Goal: Transaction & Acquisition: Download file/media

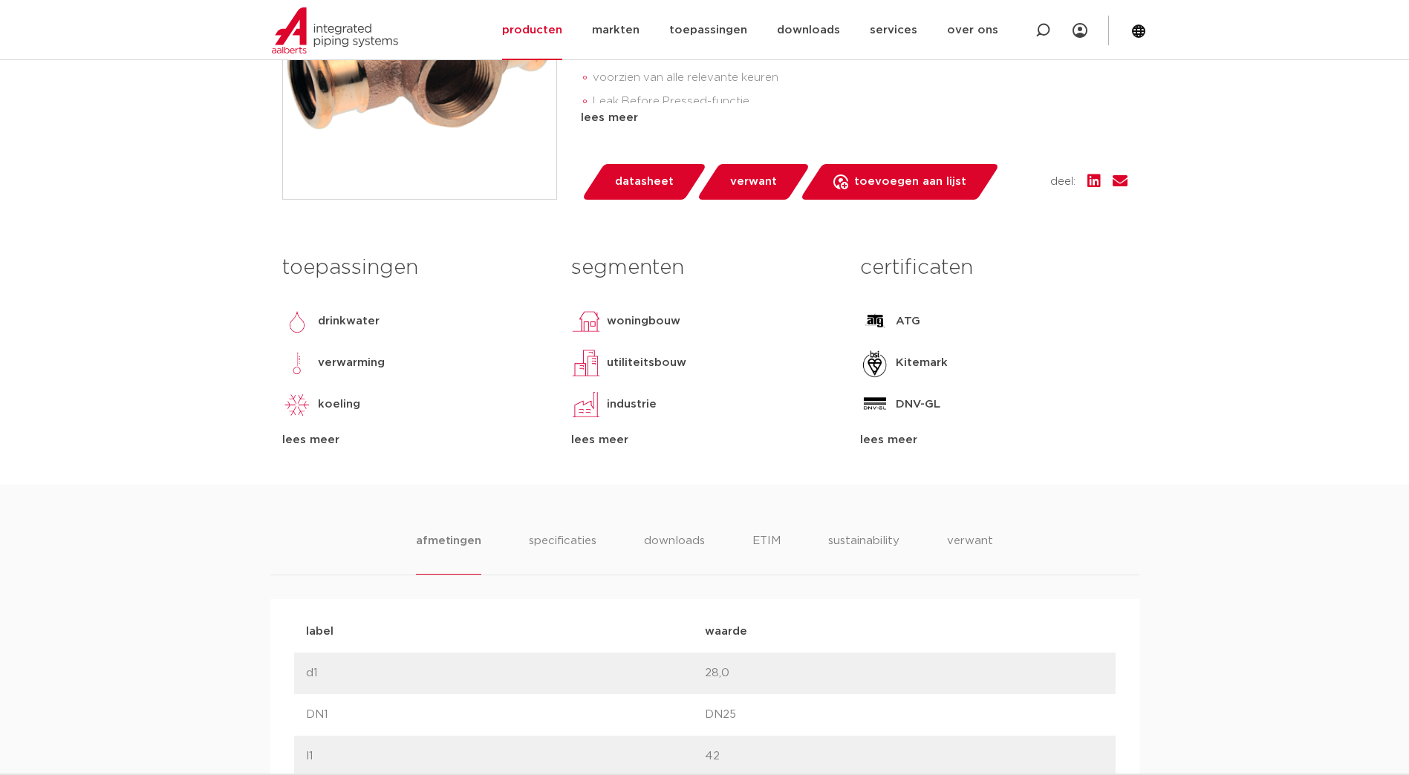
scroll to position [594, 0]
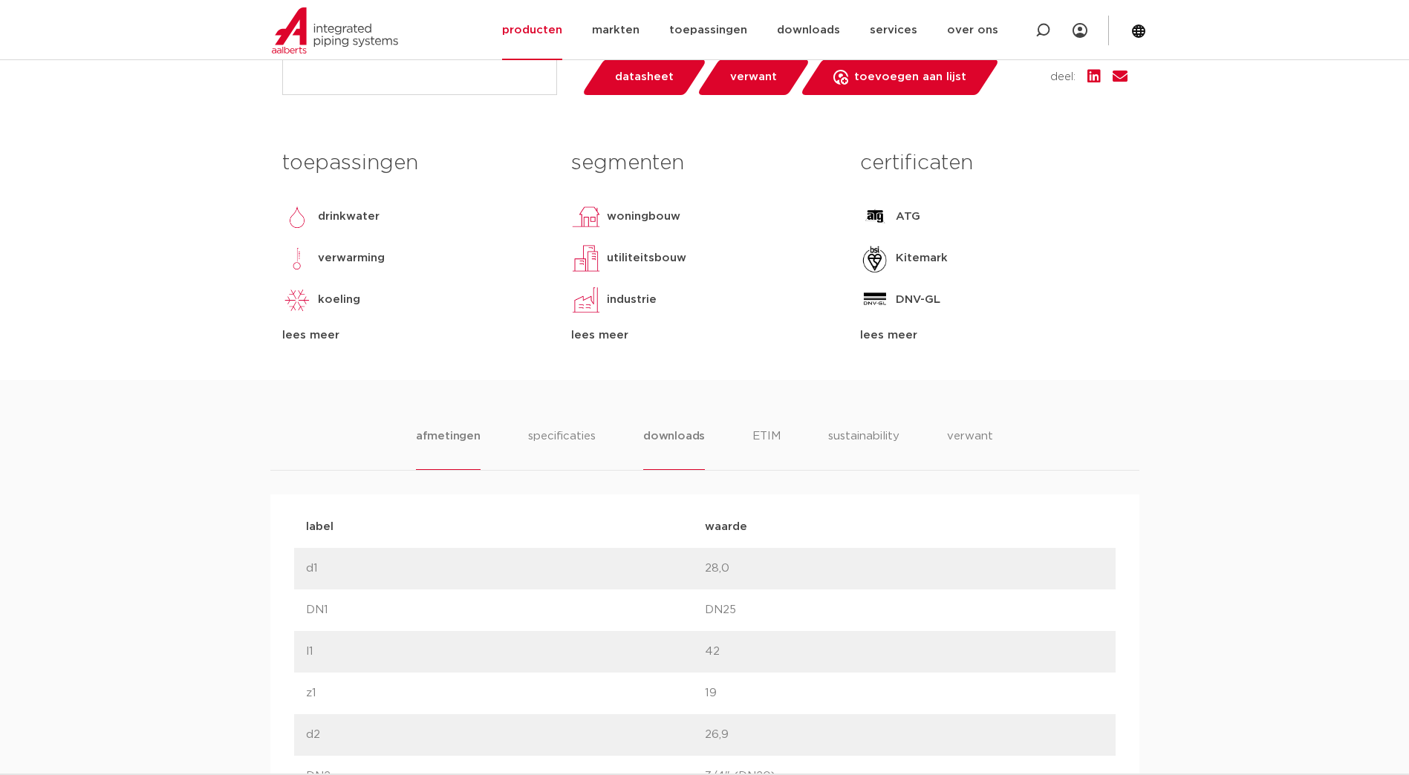
click at [669, 436] on li "downloads" at bounding box center [674, 449] width 62 height 42
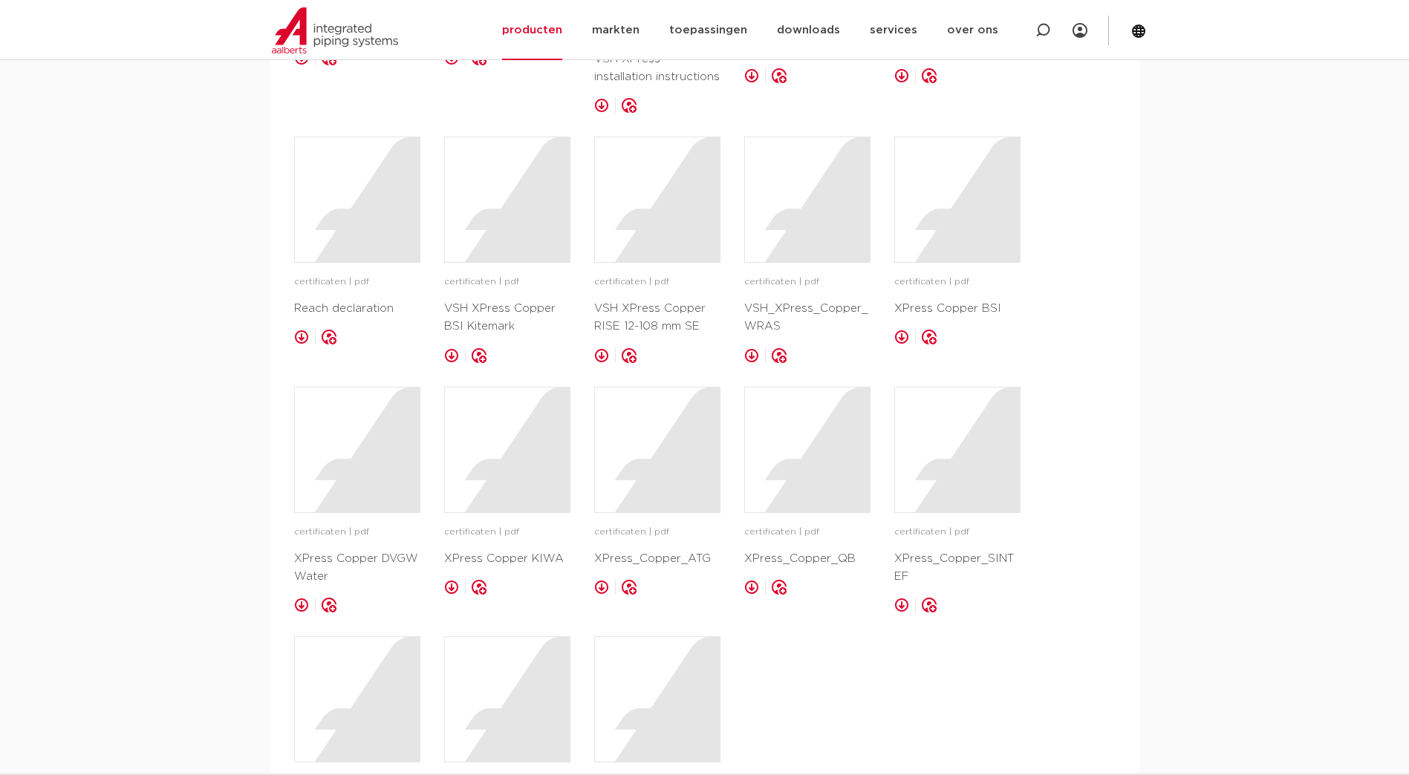
scroll to position [1262, 0]
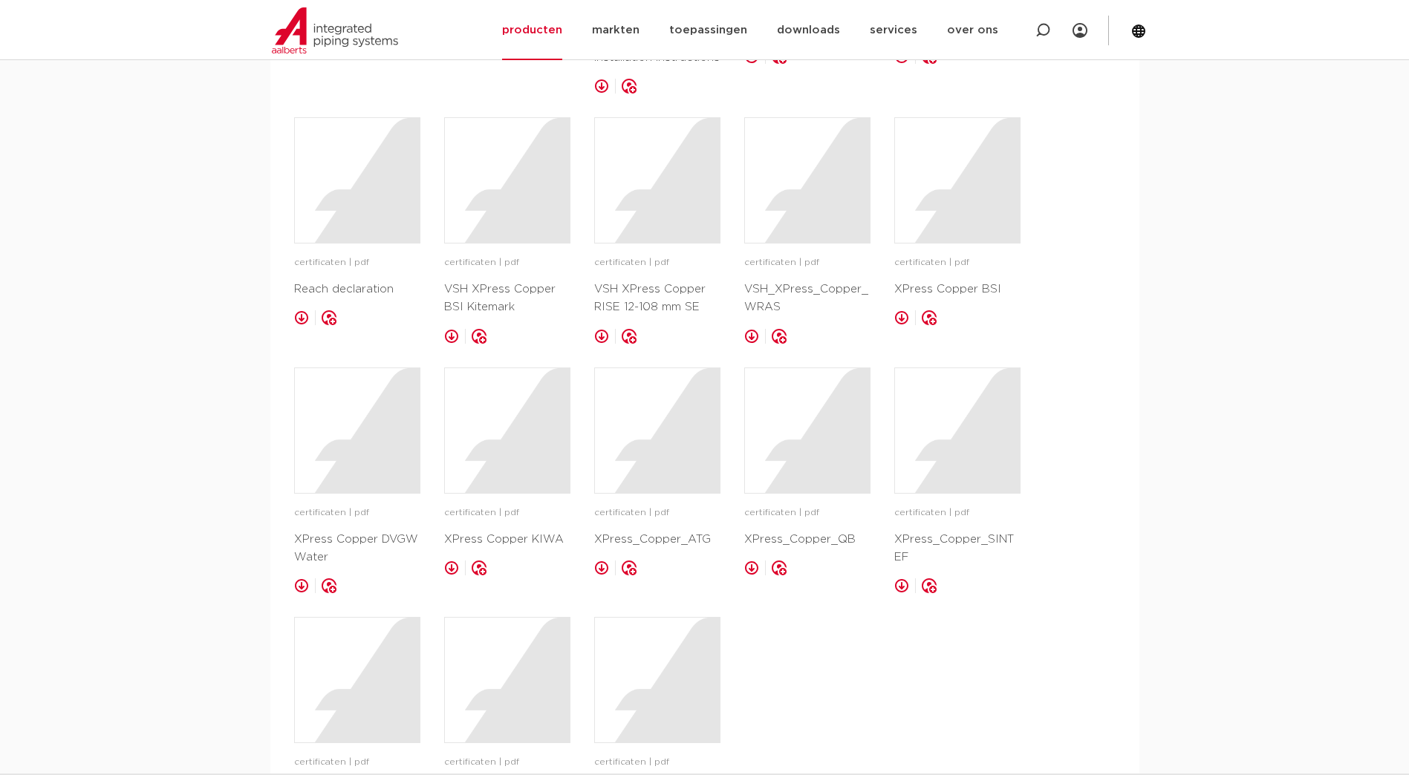
click at [898, 578] on link at bounding box center [901, 585] width 15 height 15
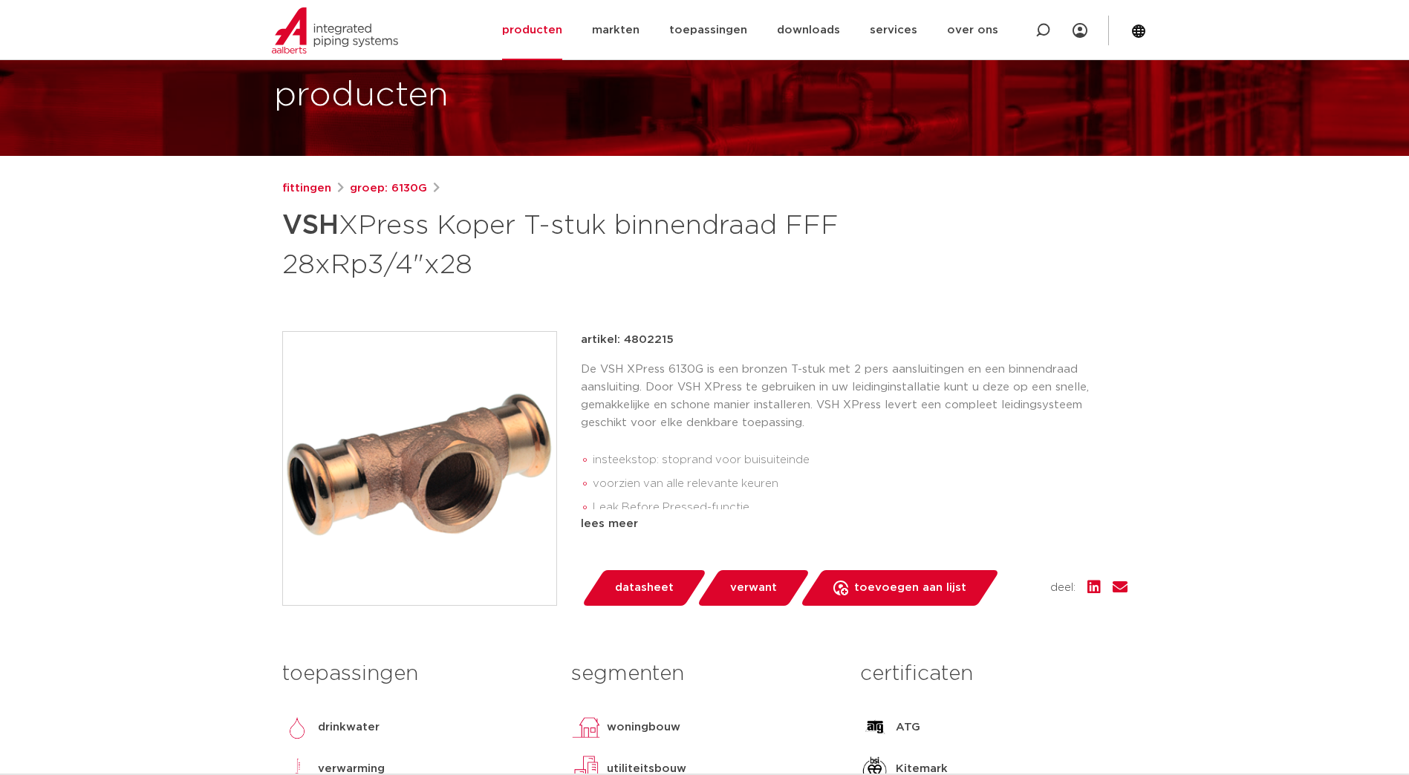
scroll to position [74, 0]
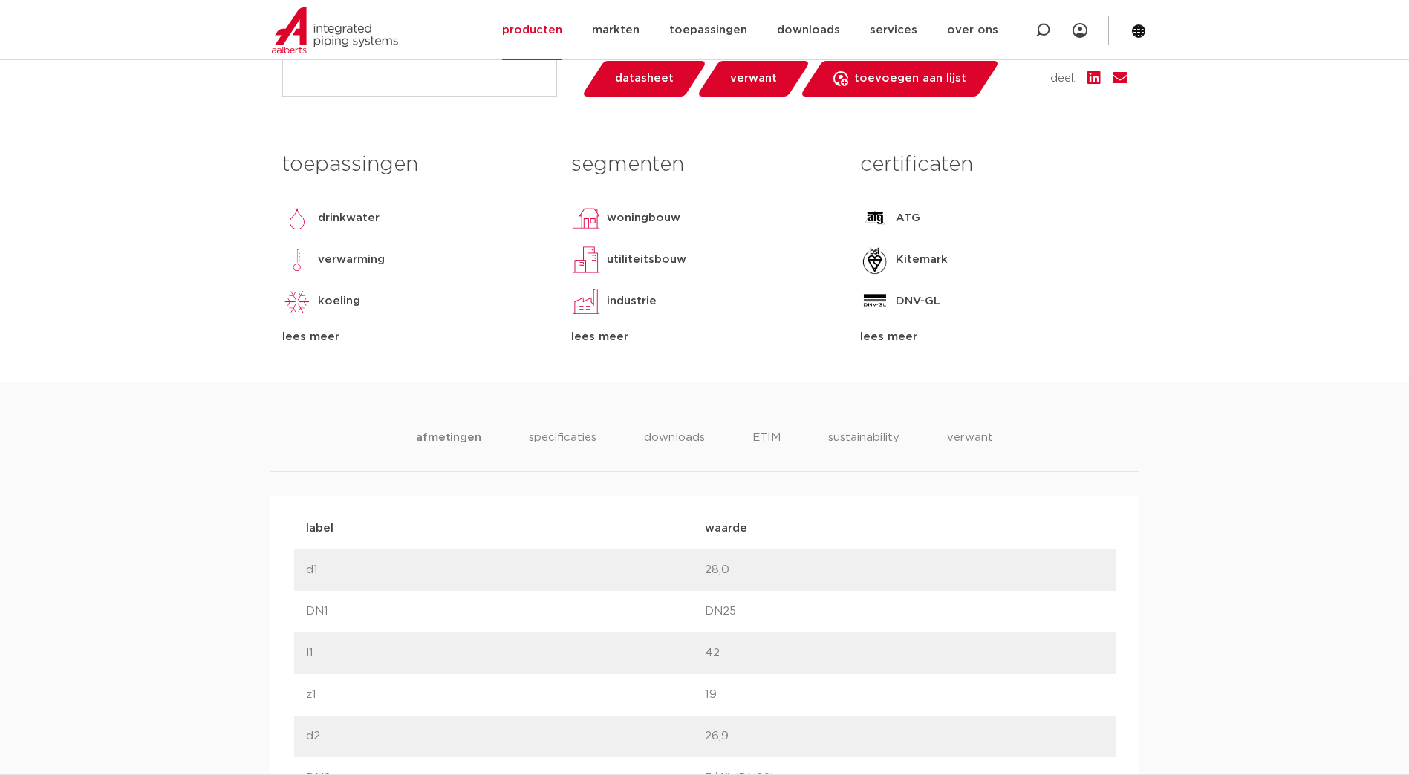
scroll to position [594, 0]
click at [671, 435] on li "downloads" at bounding box center [674, 449] width 62 height 42
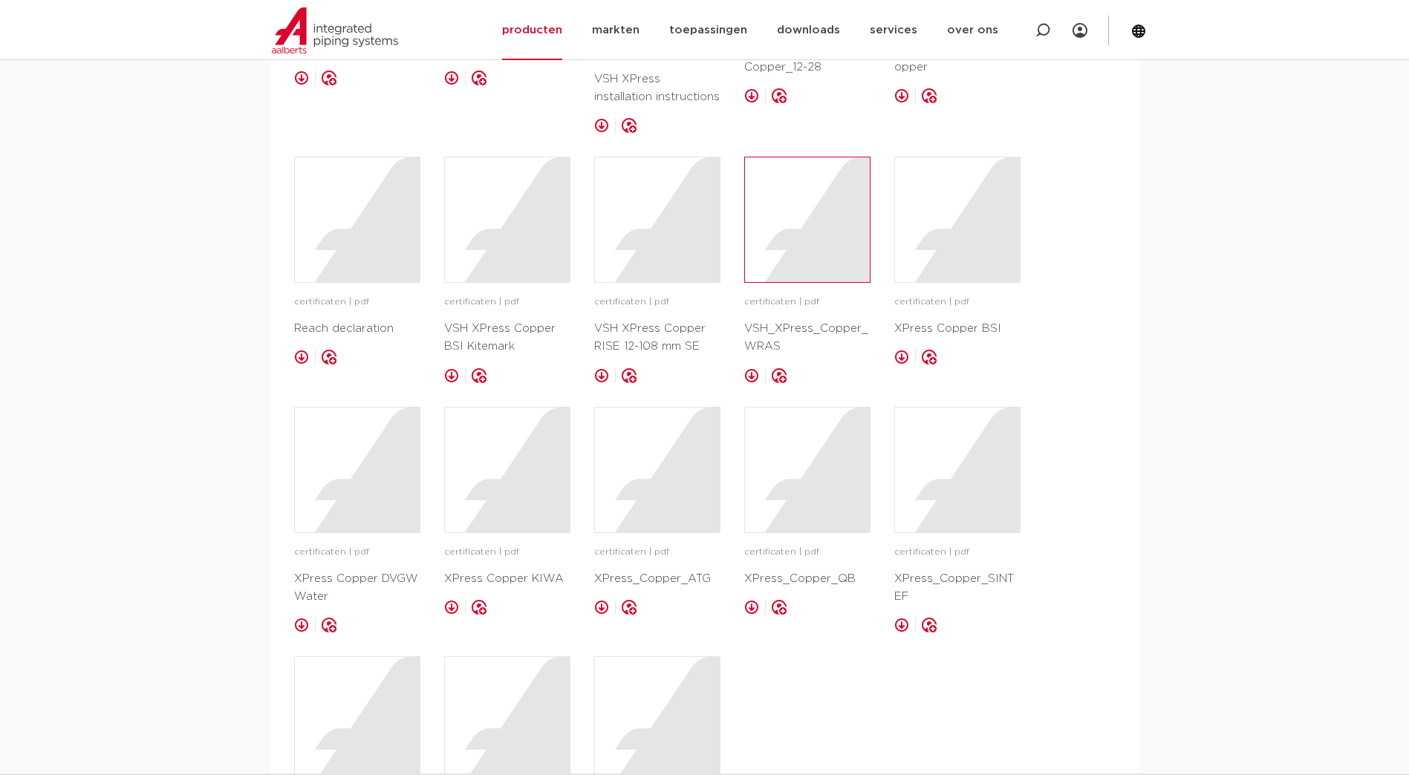
scroll to position [1262, 0]
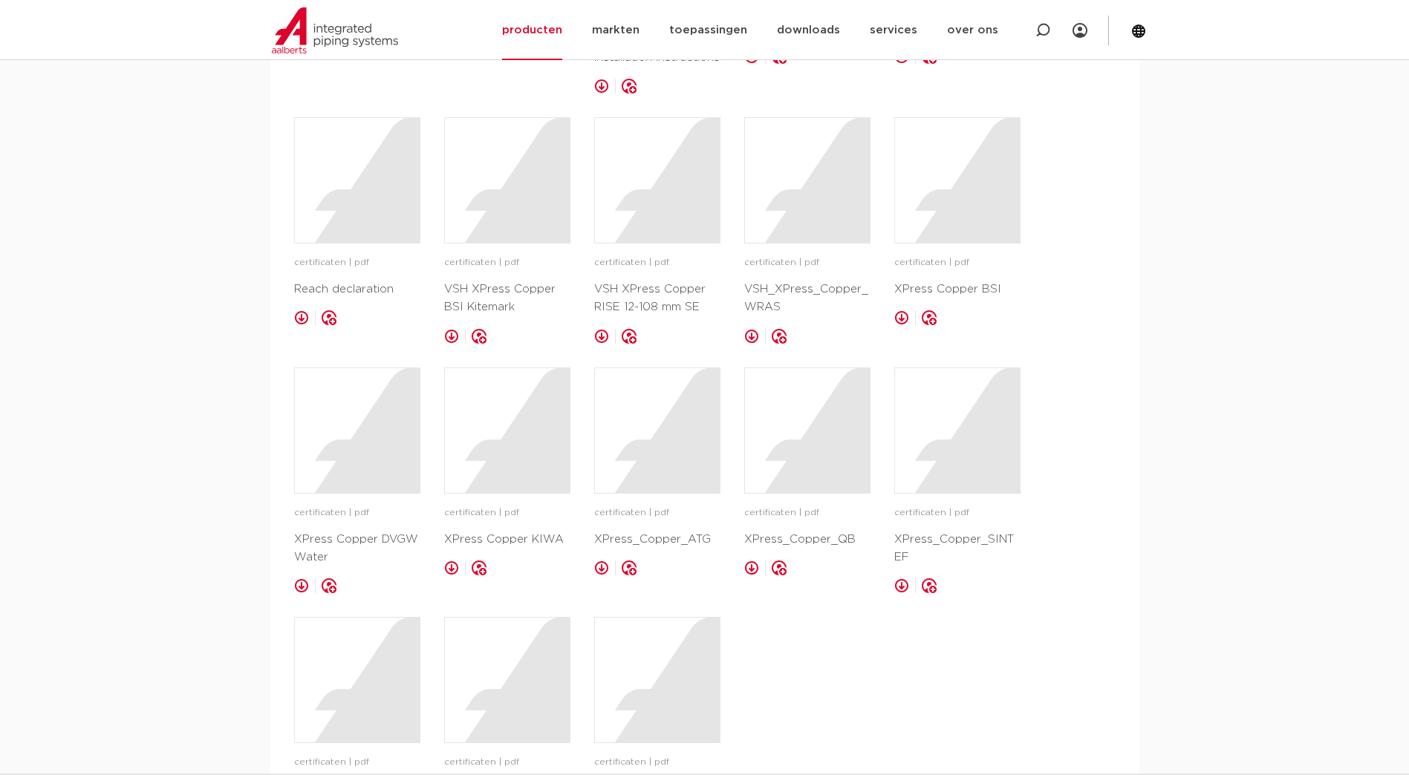
click at [902, 578] on link at bounding box center [901, 585] width 15 height 15
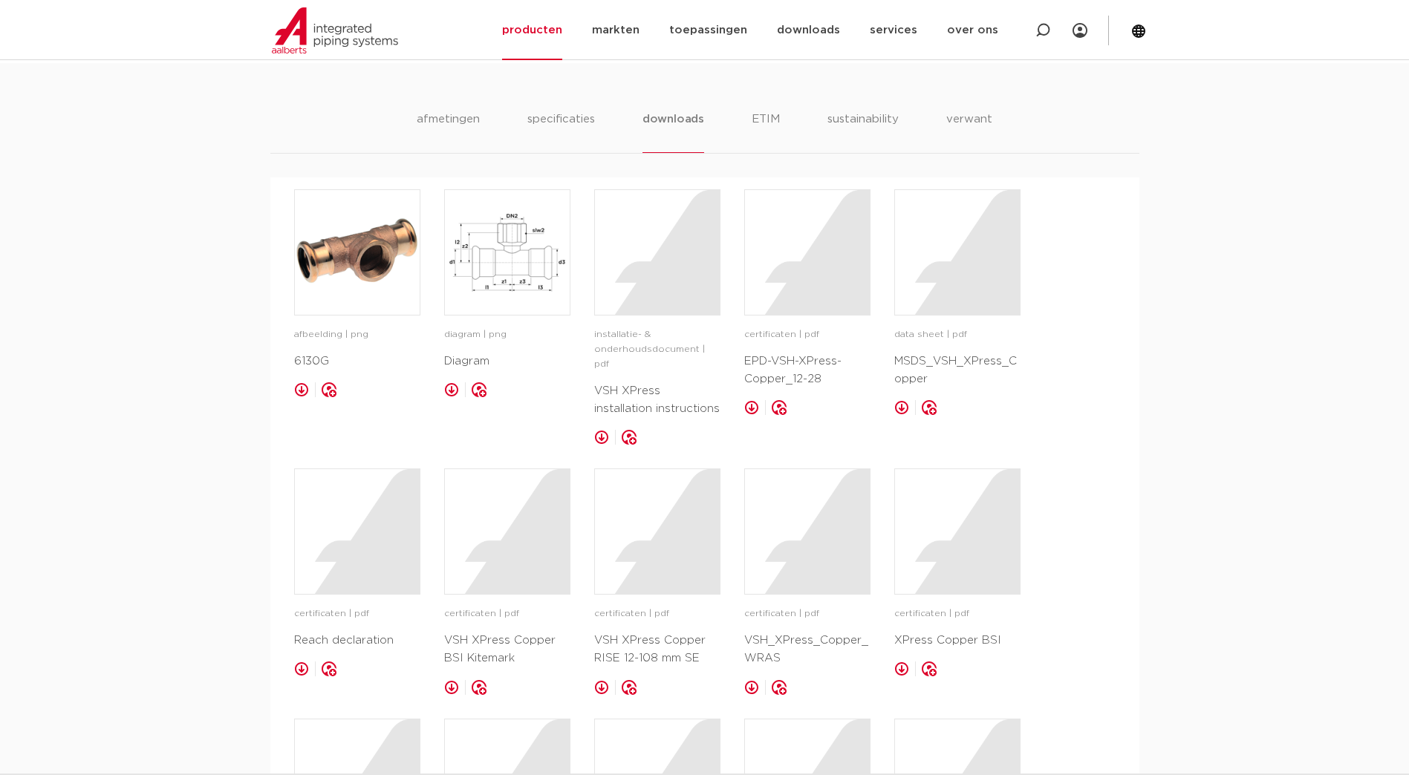
scroll to position [891, 0]
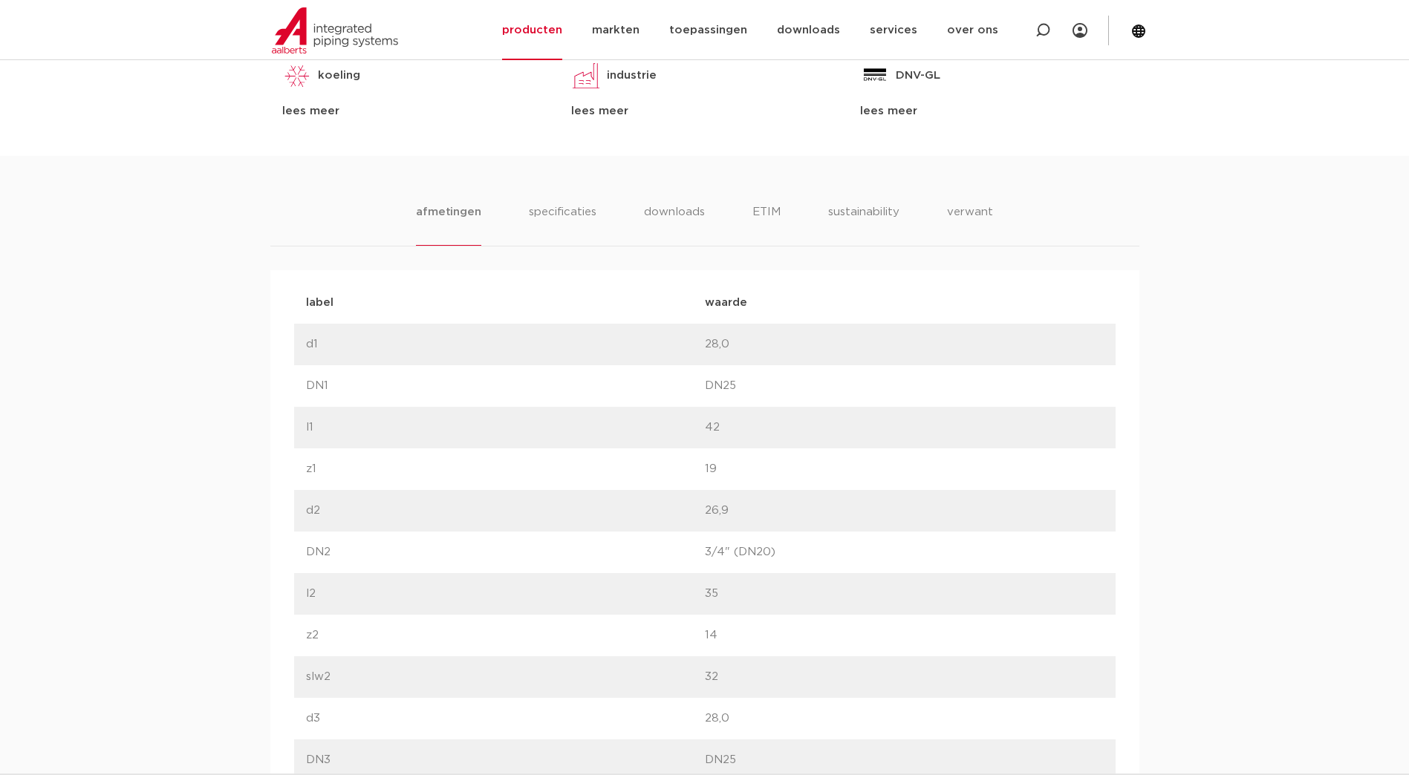
scroll to position [742, 0]
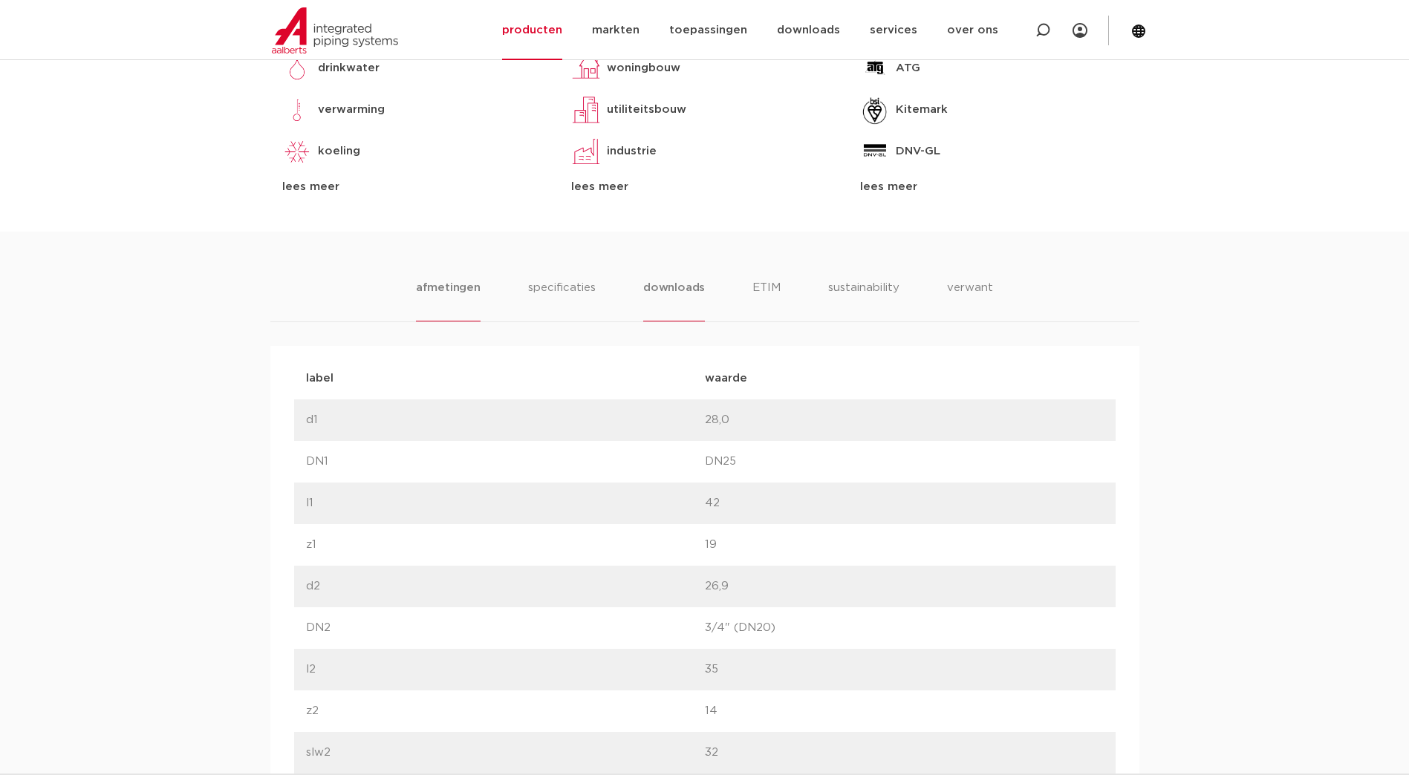
click at [677, 282] on li "downloads" at bounding box center [674, 300] width 62 height 42
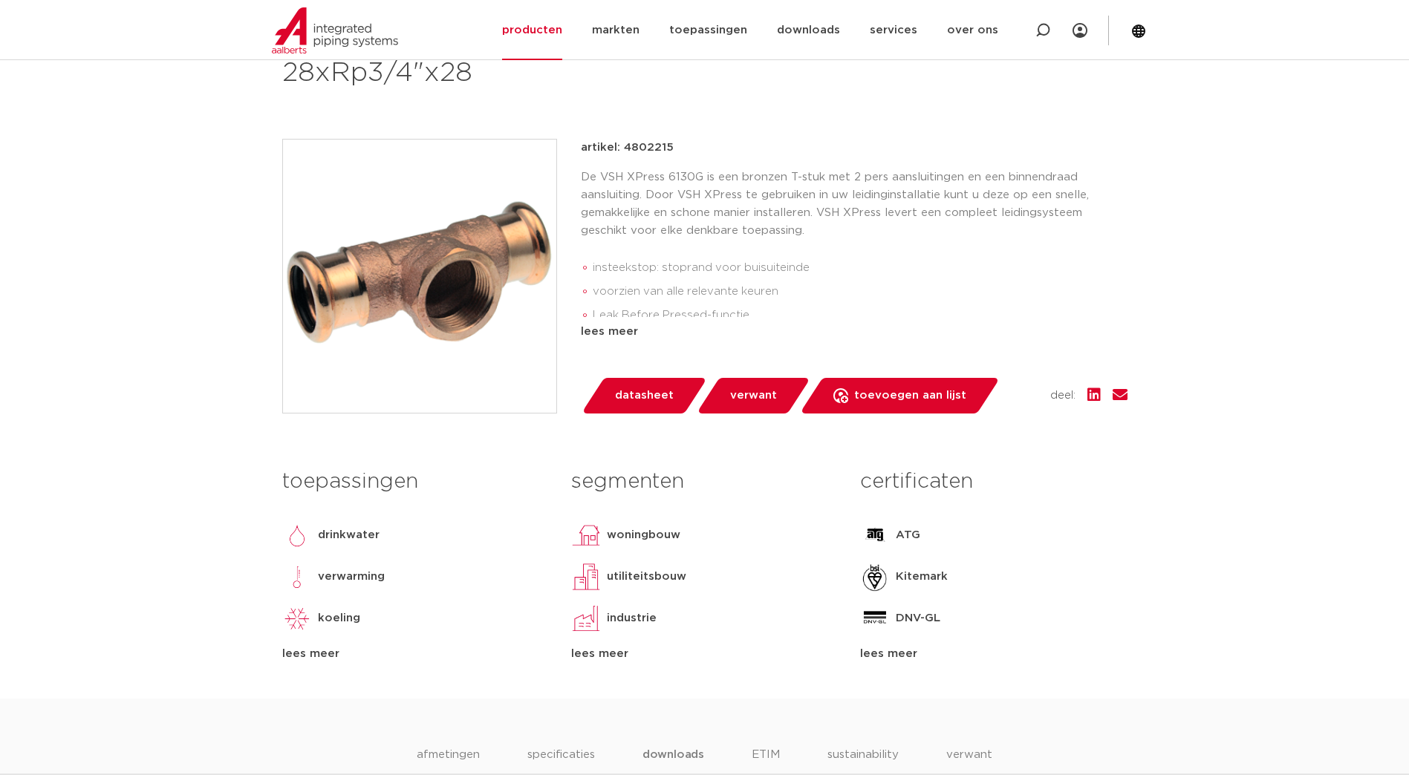
scroll to position [0, 0]
